Goal: Communication & Community: Answer question/provide support

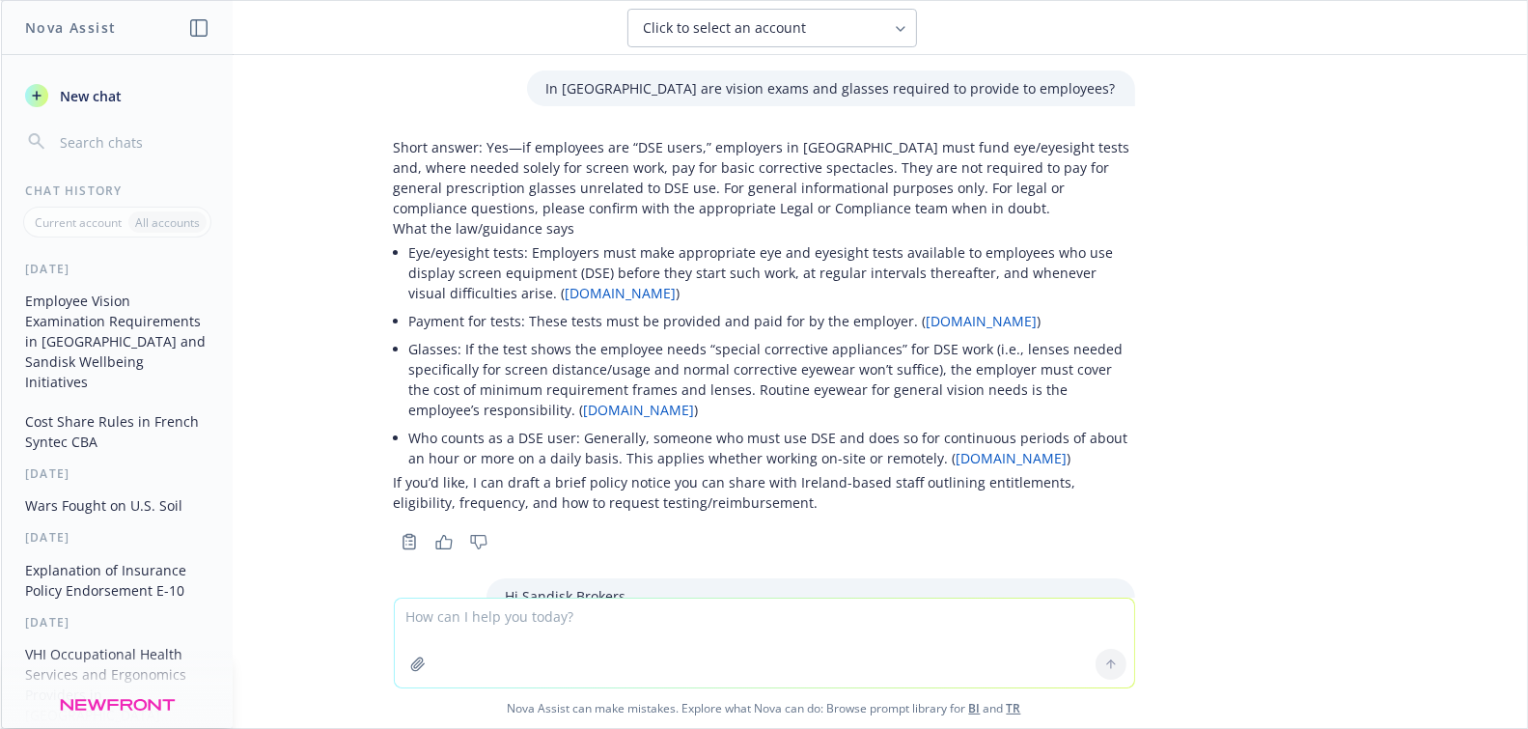
scroll to position [2469, 0]
